Goal: Task Accomplishment & Management: Manage account settings

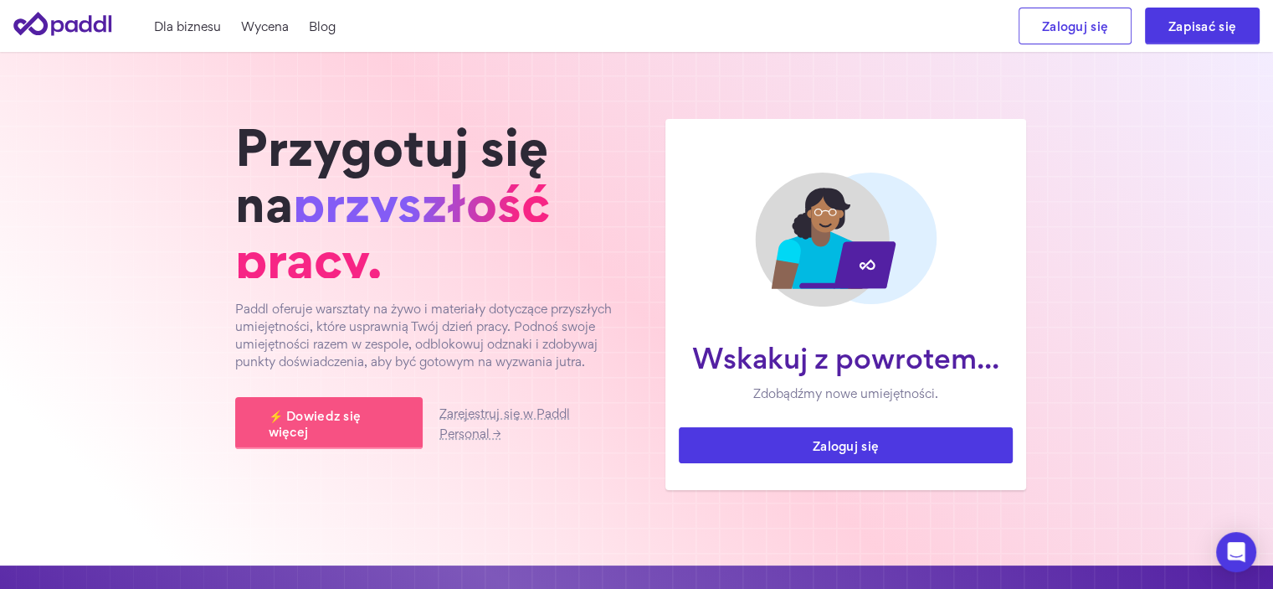
click at [827, 449] on font "Zaloguj się" at bounding box center [846, 445] width 66 height 9
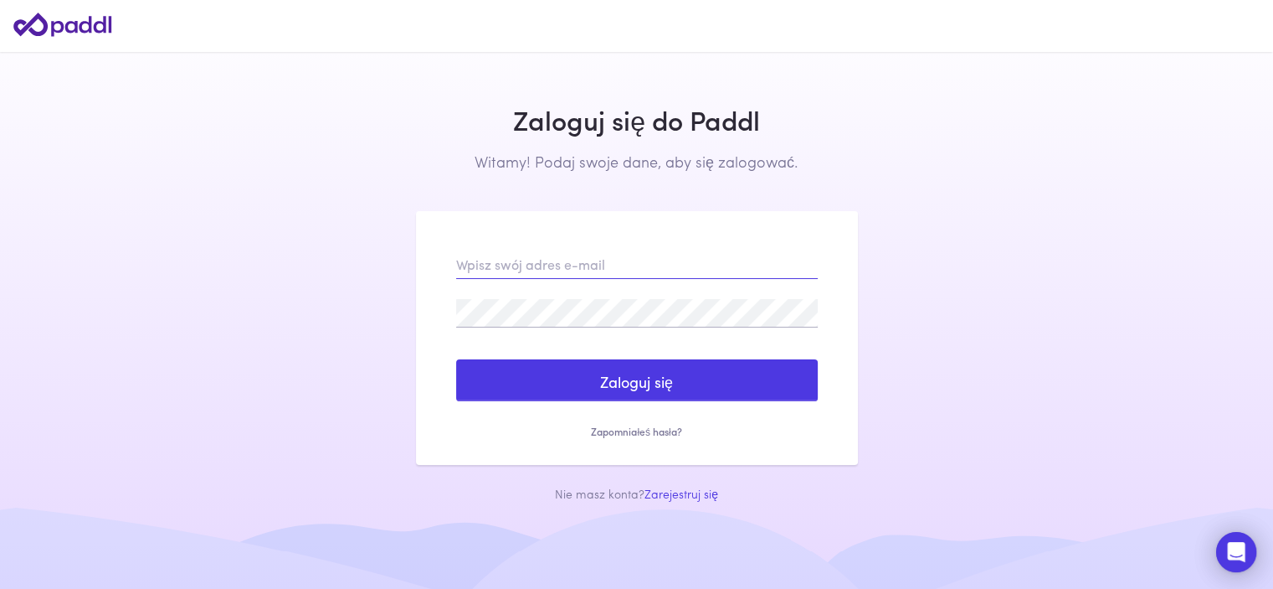
click at [527, 260] on input "email" at bounding box center [637, 264] width 362 height 28
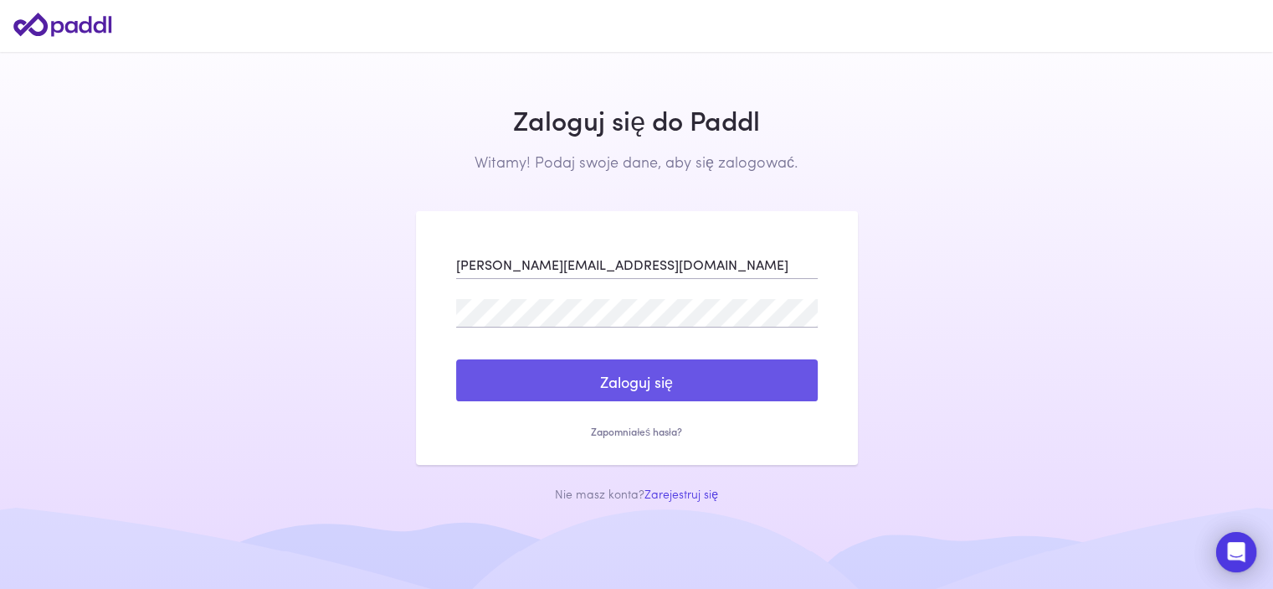
click at [631, 388] on font "Zaloguj się" at bounding box center [636, 381] width 73 height 21
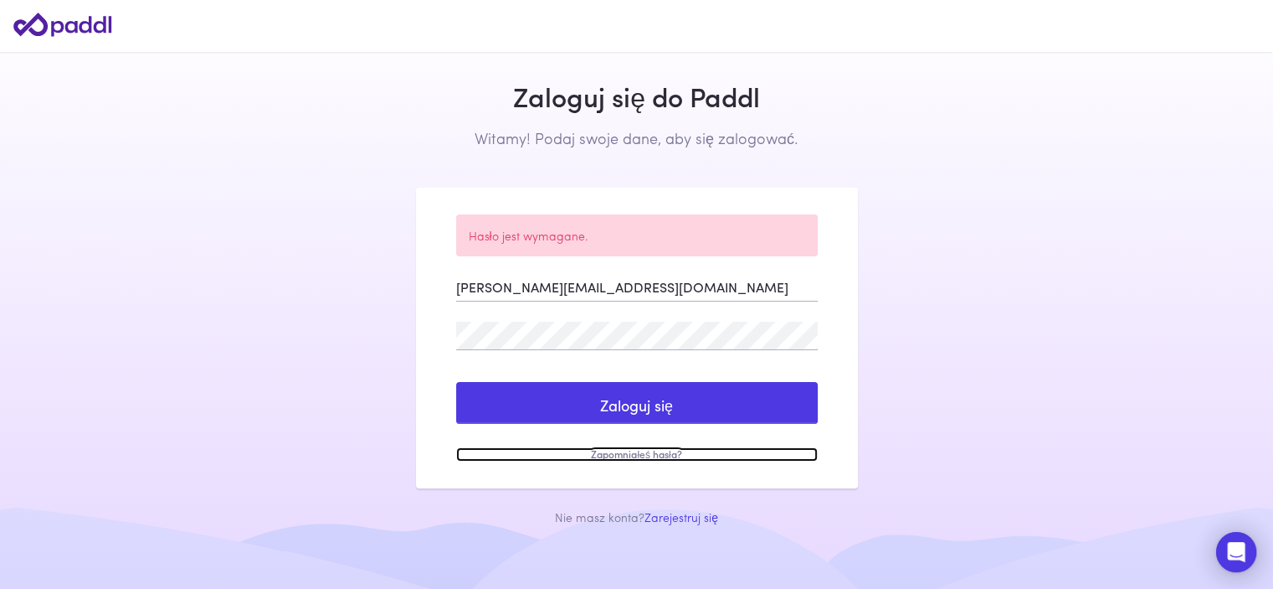
click at [641, 456] on font "Zapomniałeś hasła?" at bounding box center [636, 453] width 90 height 15
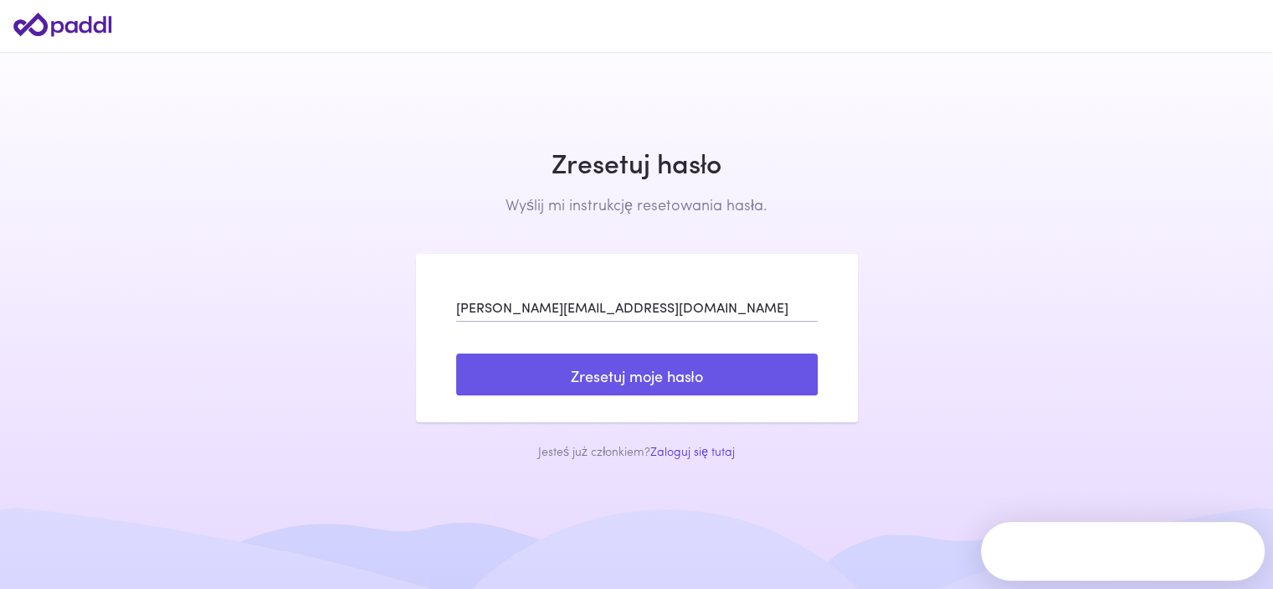
click at [662, 368] on font "Zresetuj moje hasło" at bounding box center [637, 375] width 132 height 21
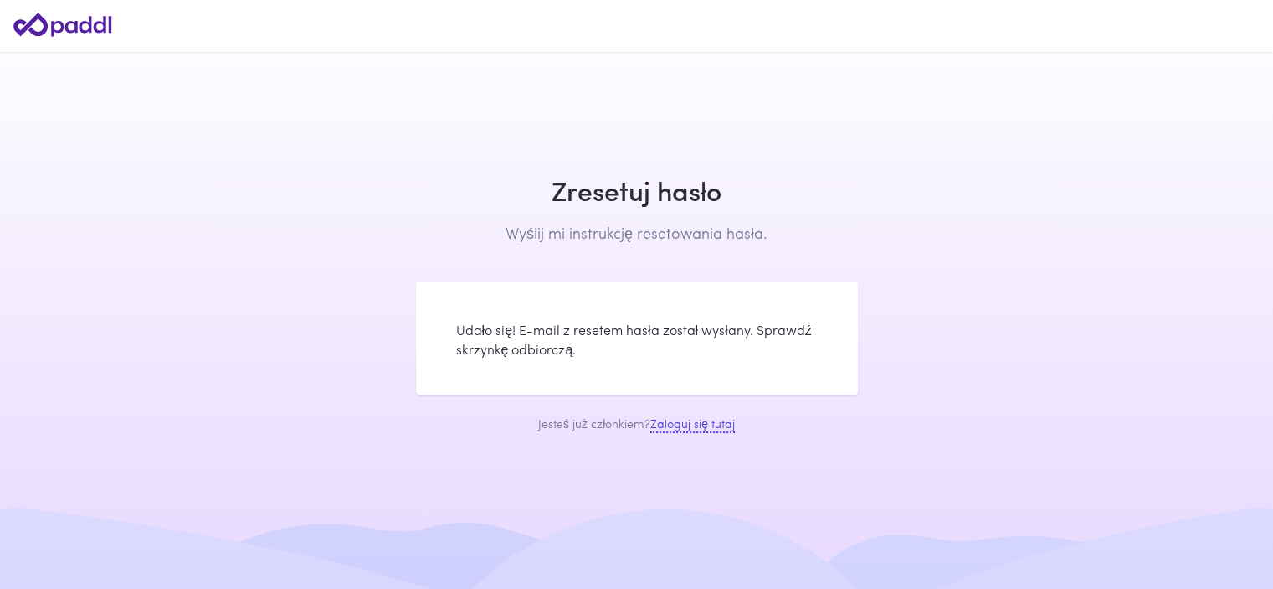
click at [711, 431] on font "Zaloguj się tutaj" at bounding box center [693, 422] width 85 height 17
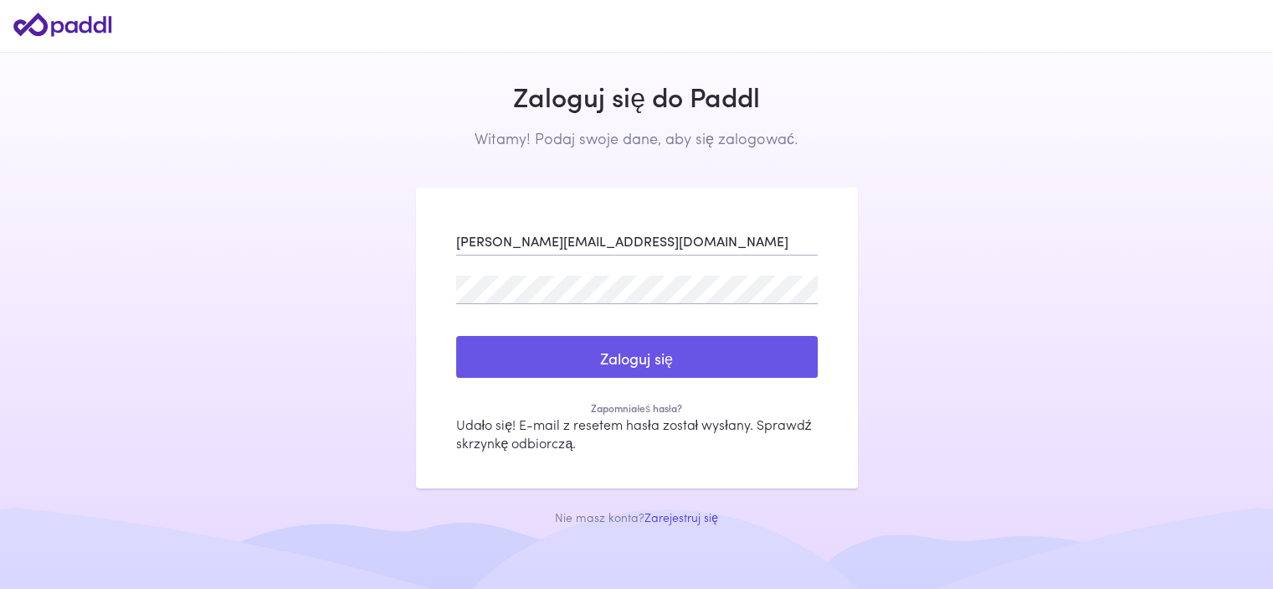
click at [579, 366] on button "Zaloguj się" at bounding box center [637, 357] width 362 height 42
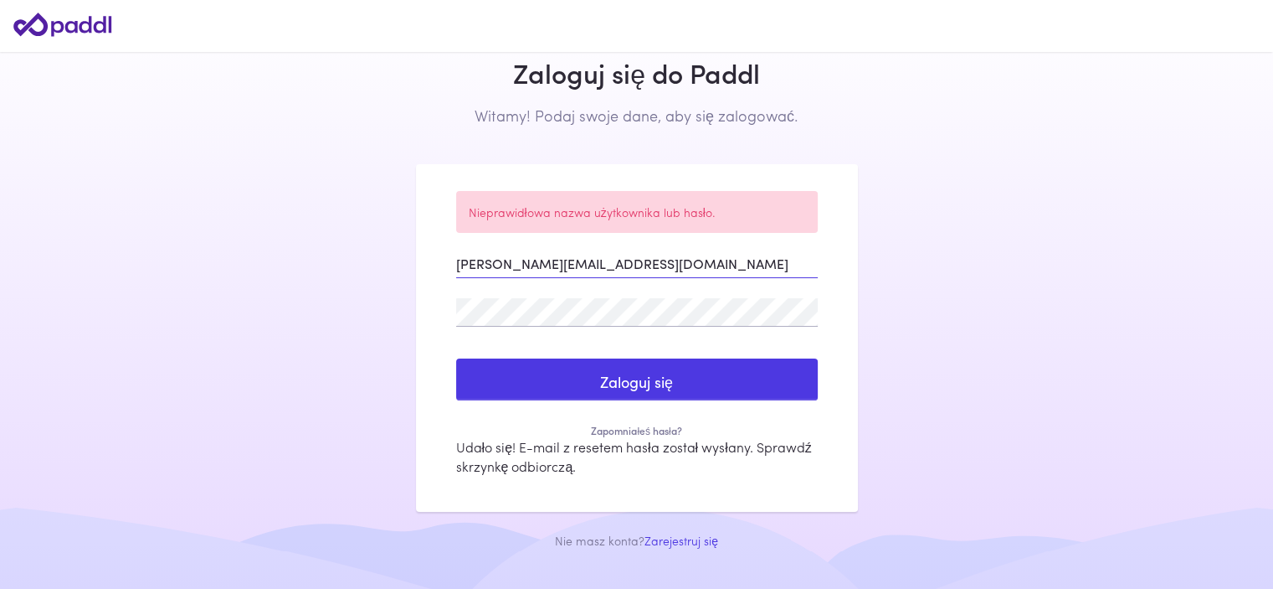
drag, startPoint x: 499, startPoint y: 262, endPoint x: 404, endPoint y: 270, distance: 95.0
click at [404, 270] on div "Zaloguj się do Paddl Witamy! Podaj swoje dane, aby się zalogować. Zarejestruj s…" at bounding box center [637, 294] width 469 height 535
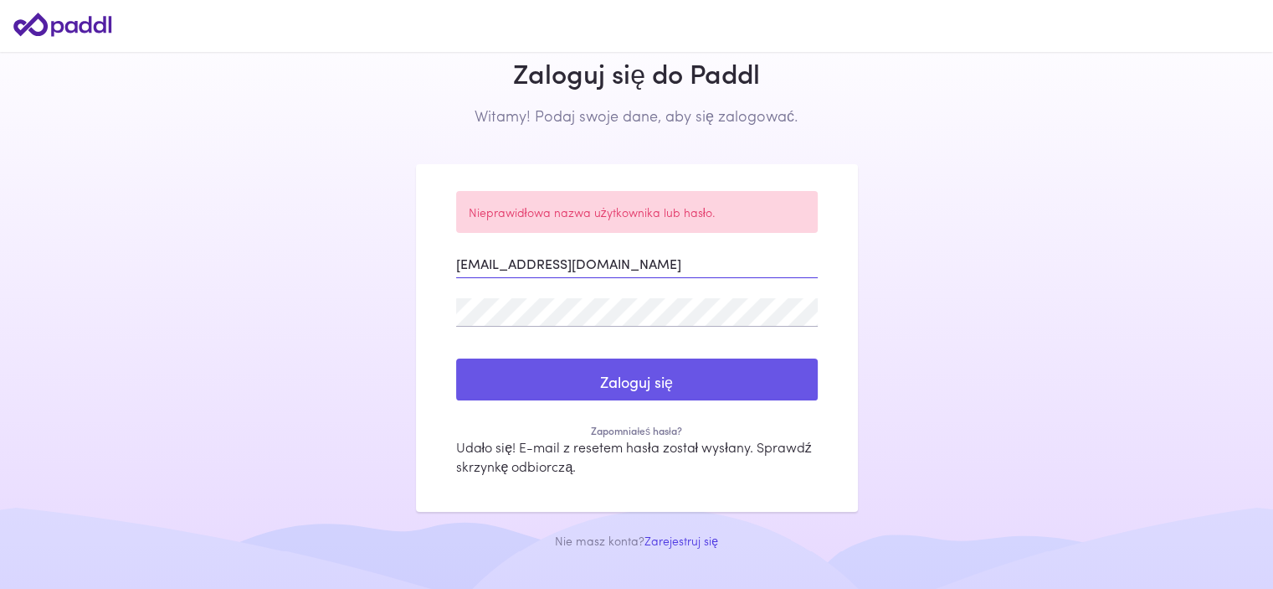
type input "biuro@imperfectly.pl"
click at [626, 380] on font "Zaloguj się" at bounding box center [636, 381] width 73 height 21
